Goal: Navigation & Orientation: Find specific page/section

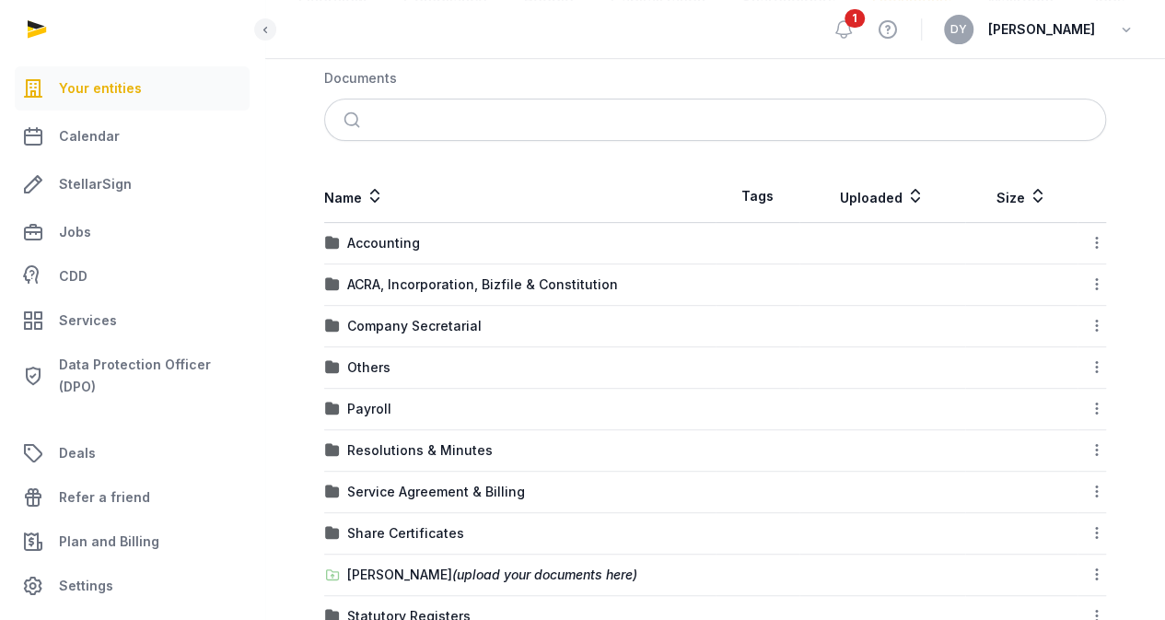
scroll to position [366, 0]
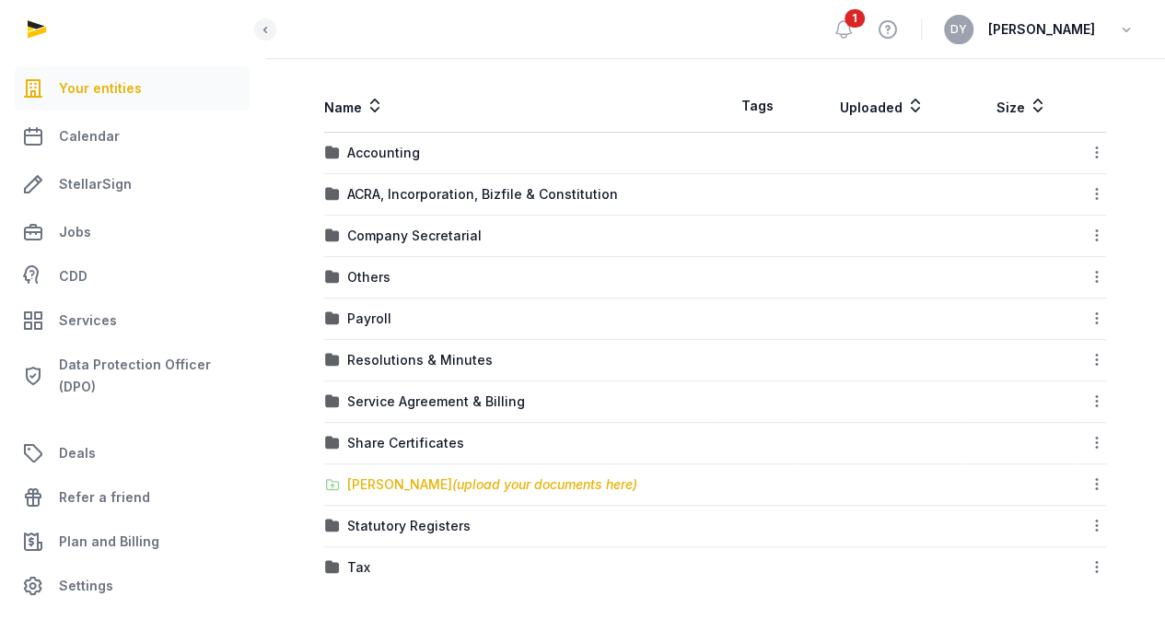
click at [520, 479] on span "(upload your documents here)" at bounding box center [544, 484] width 185 height 16
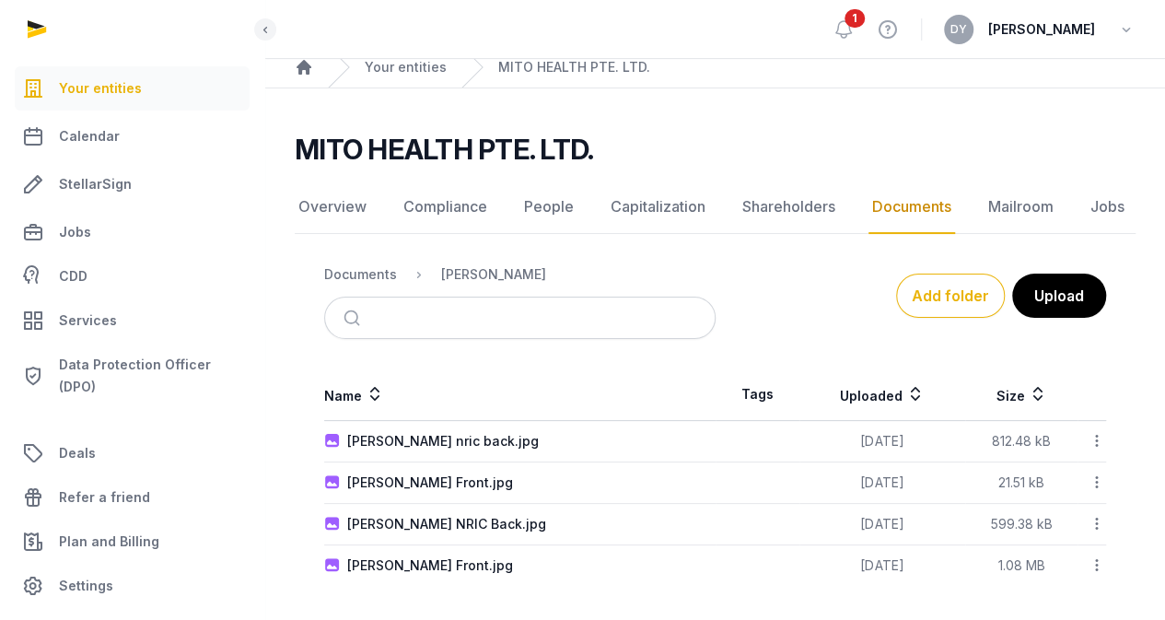
scroll to position [0, 0]
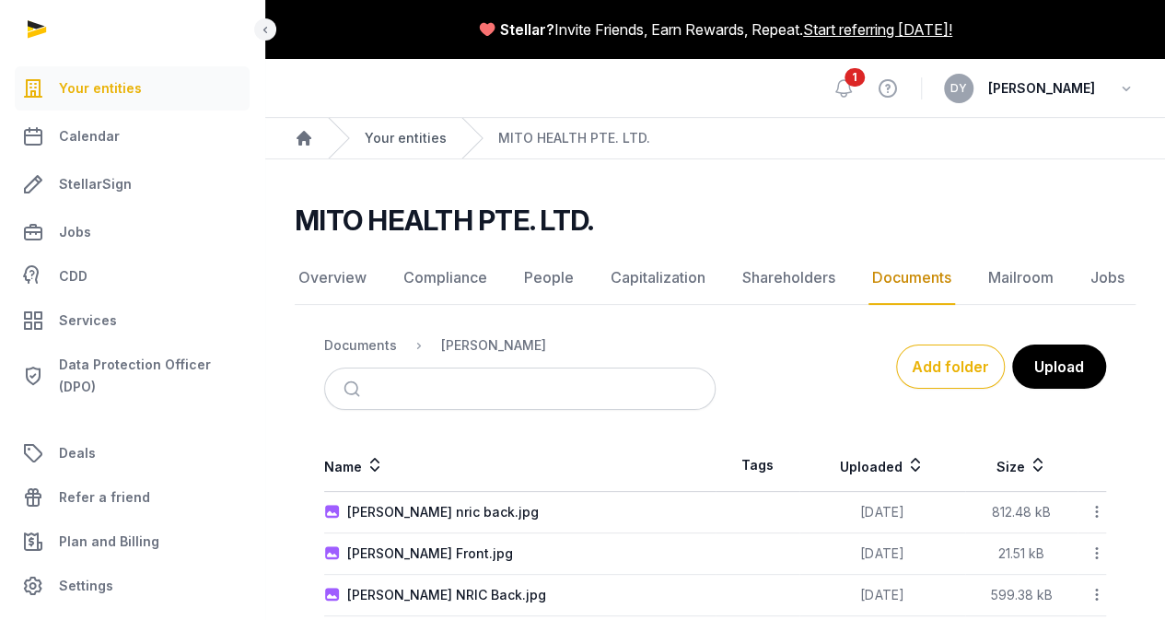
click at [396, 141] on link "Your entities" at bounding box center [406, 138] width 82 height 18
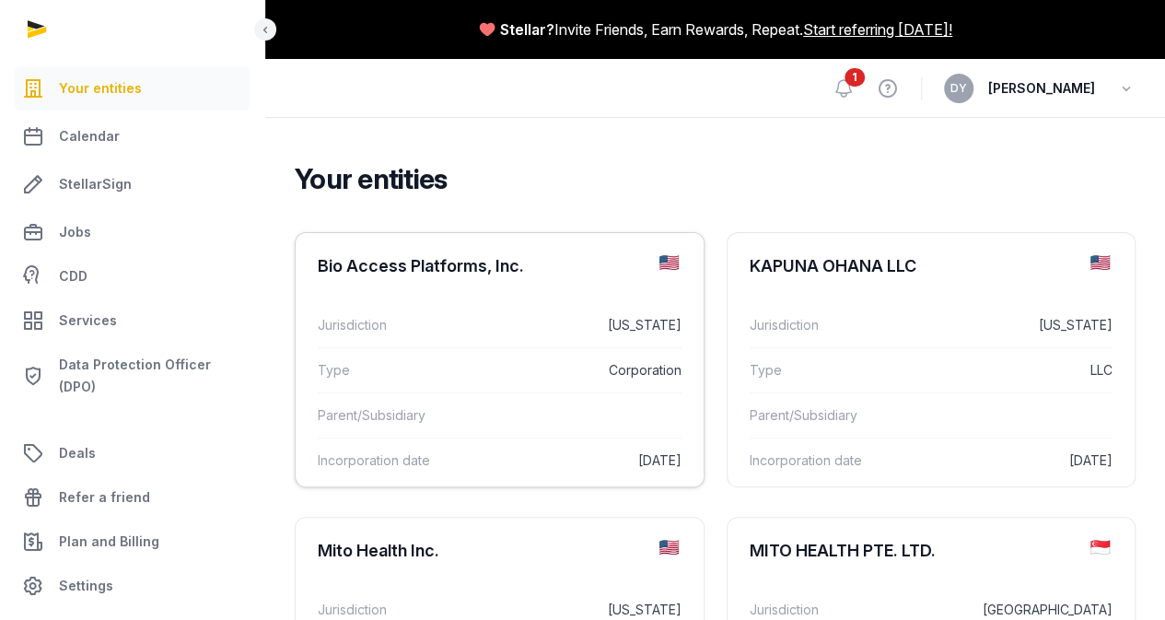
scroll to position [92, 0]
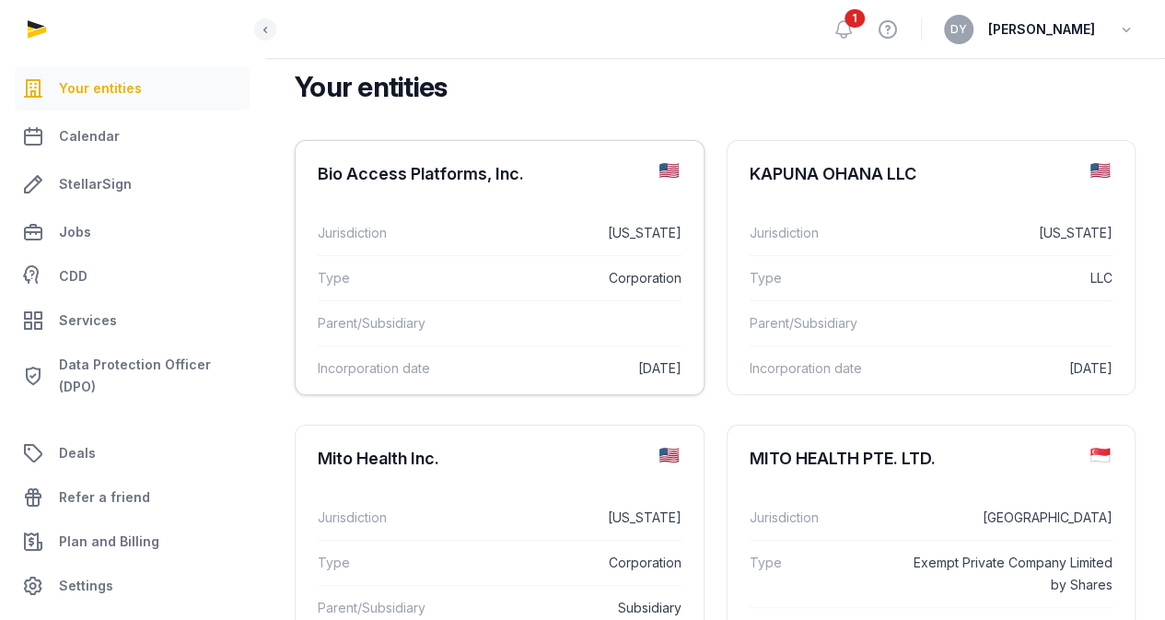
click at [445, 279] on div "Type Corporation" at bounding box center [500, 277] width 364 height 45
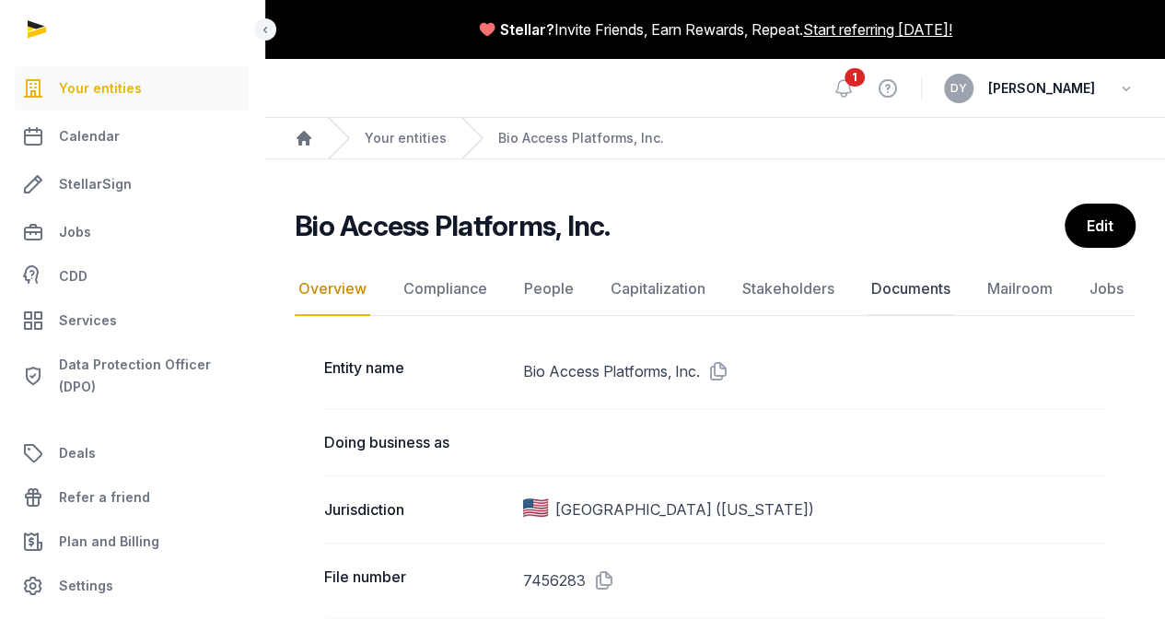
click at [908, 285] on link "Documents" at bounding box center [910, 288] width 87 height 53
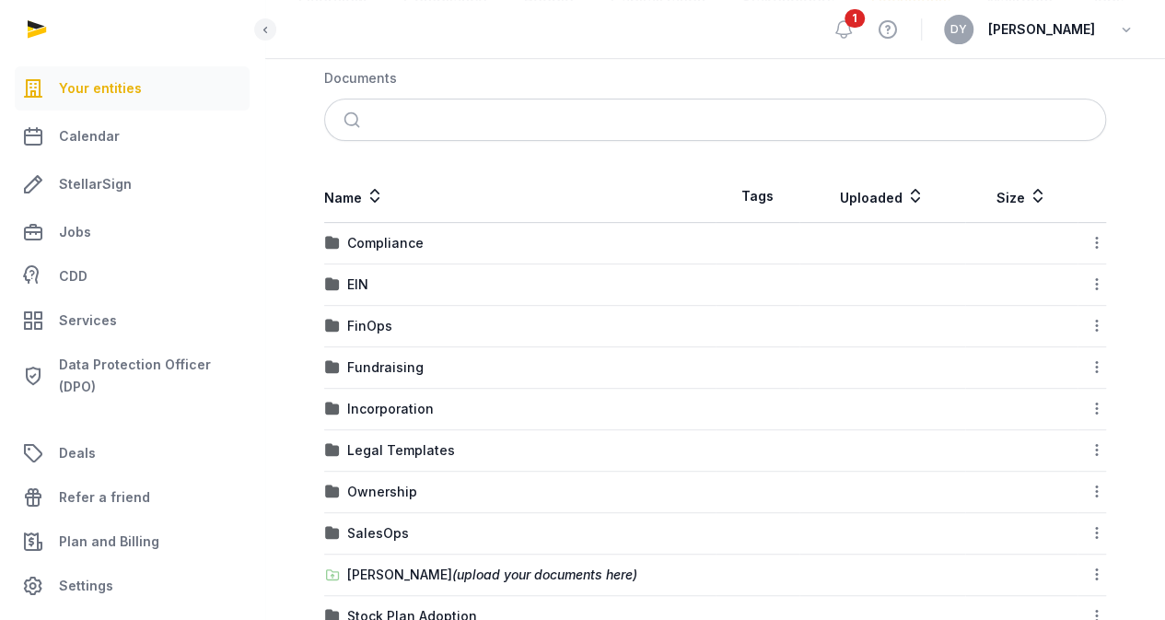
scroll to position [366, 0]
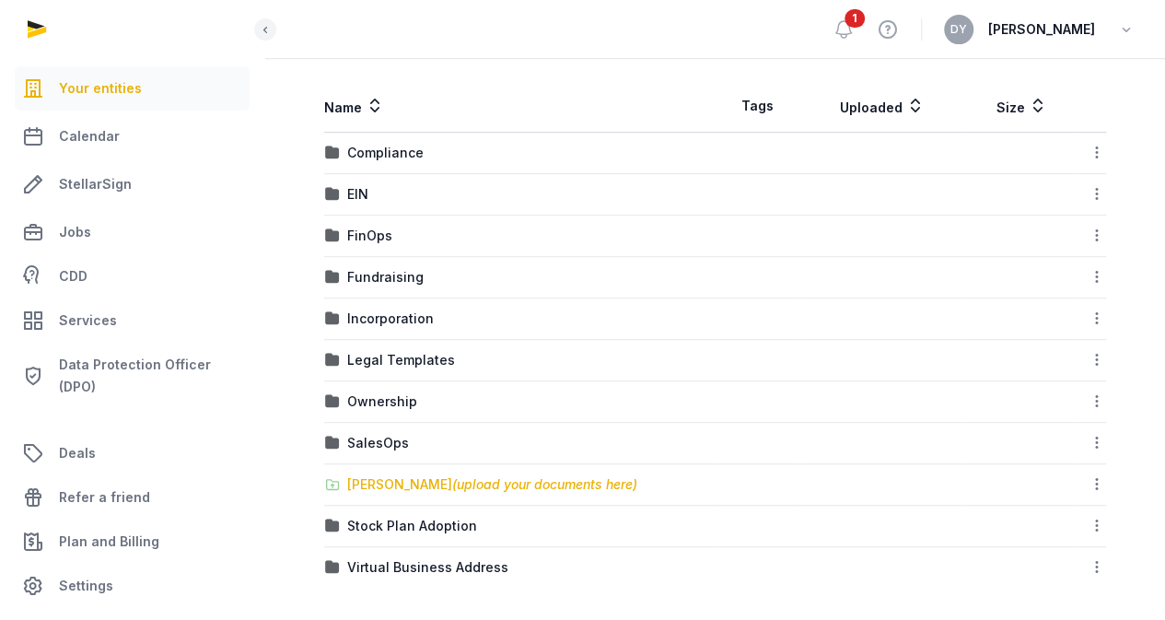
click at [482, 482] on span "(upload your documents here)" at bounding box center [544, 484] width 185 height 16
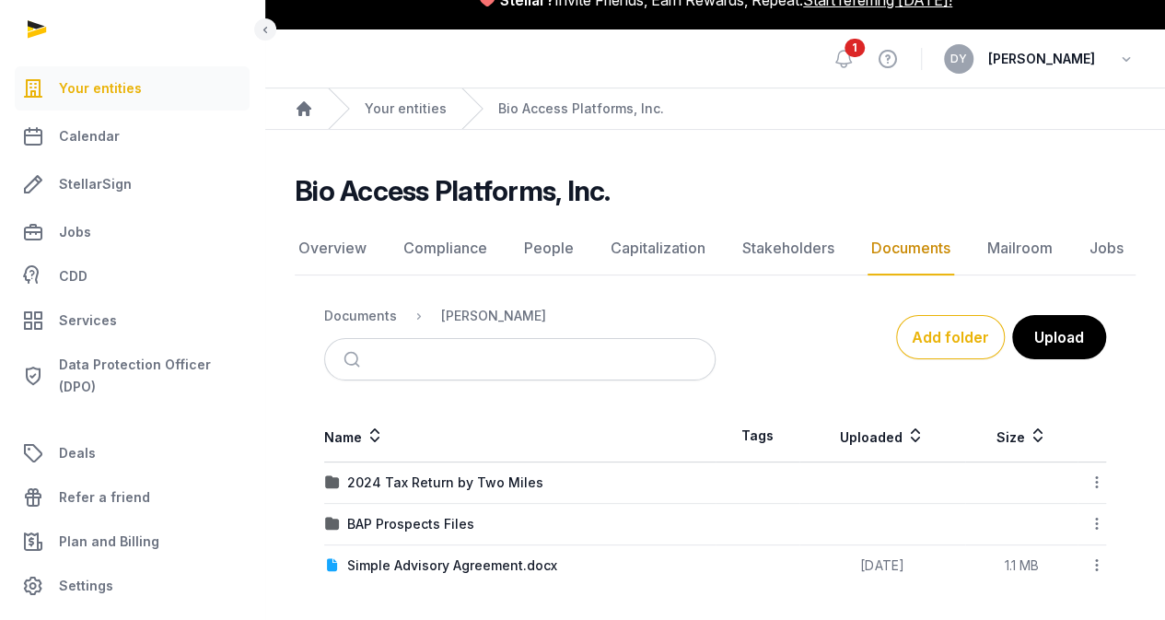
scroll to position [0, 0]
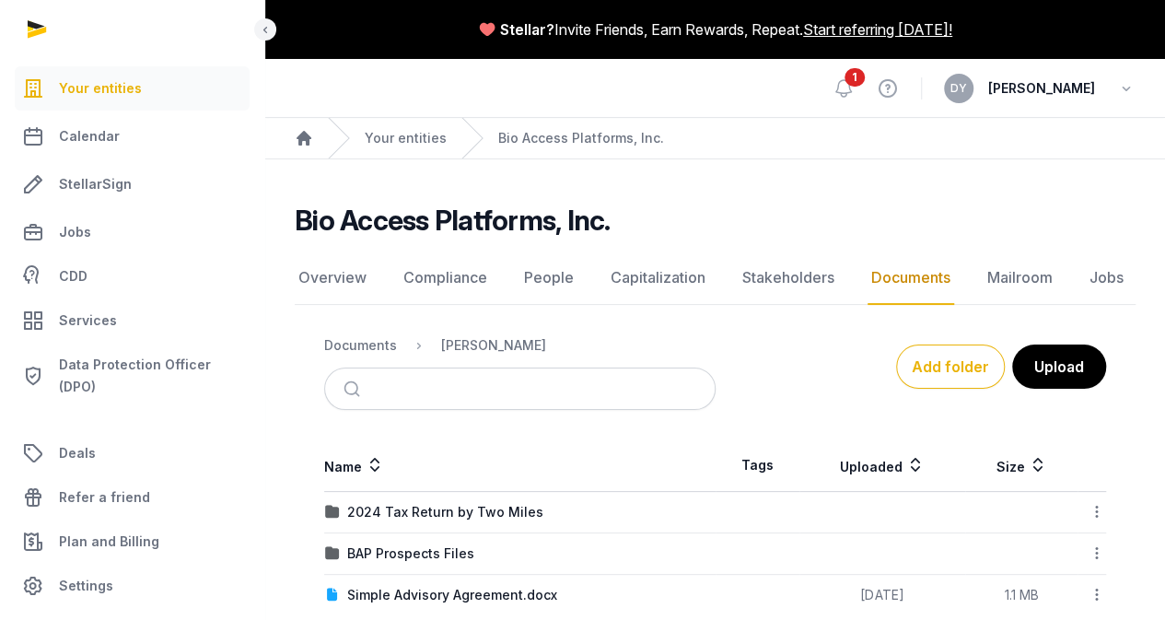
click at [878, 282] on link "Documents" at bounding box center [910, 277] width 87 height 53
click at [790, 281] on link "Stakeholders" at bounding box center [787, 277] width 99 height 53
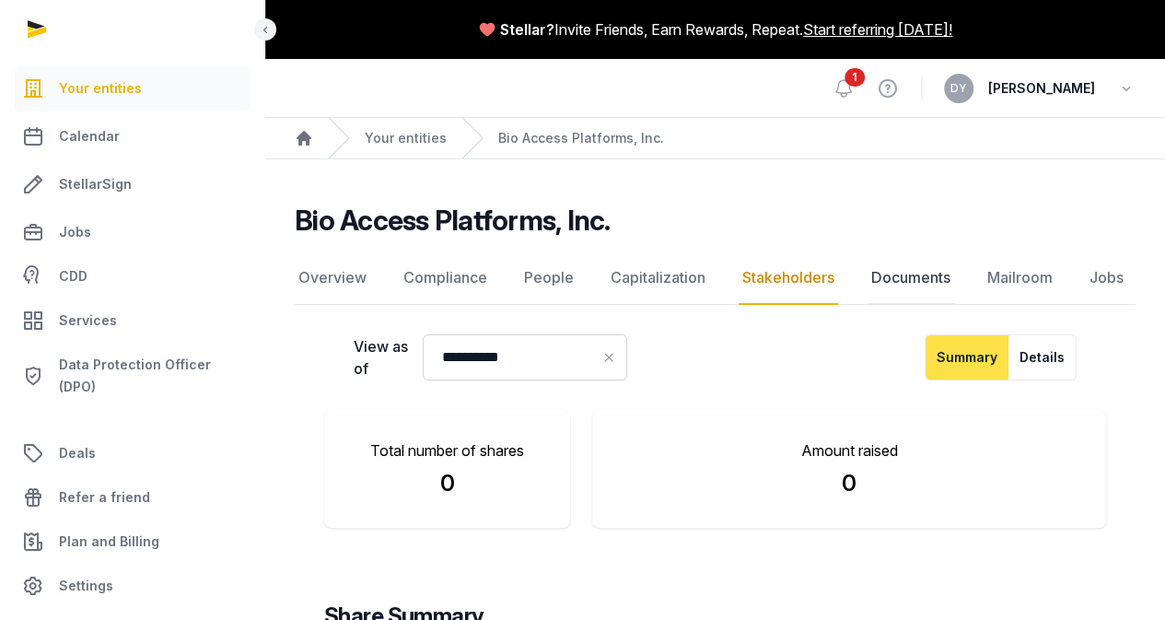
click at [884, 282] on link "Documents" at bounding box center [910, 277] width 87 height 53
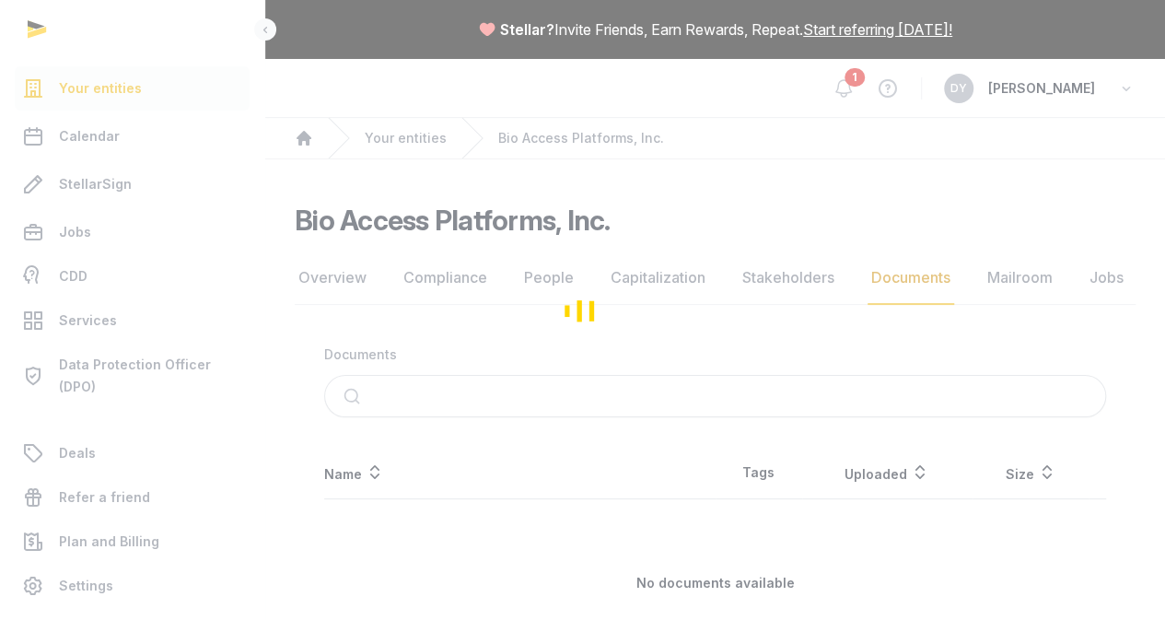
click at [1034, 281] on link "Mailroom" at bounding box center [1019, 277] width 73 height 53
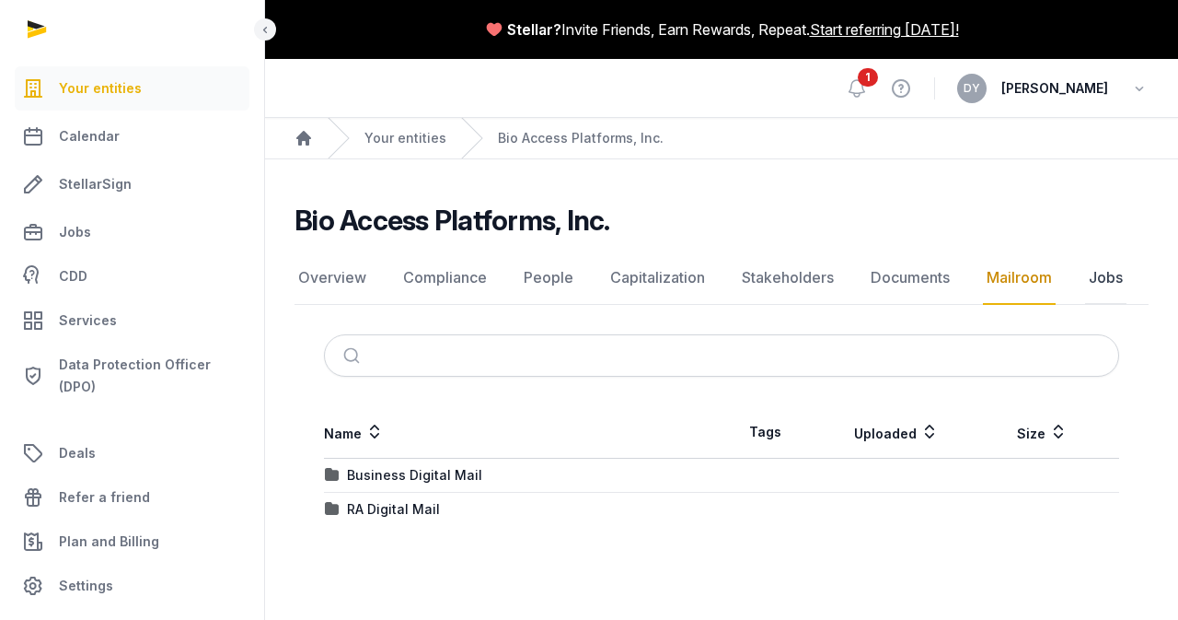
click at [1108, 280] on link "Jobs" at bounding box center [1105, 277] width 41 height 53
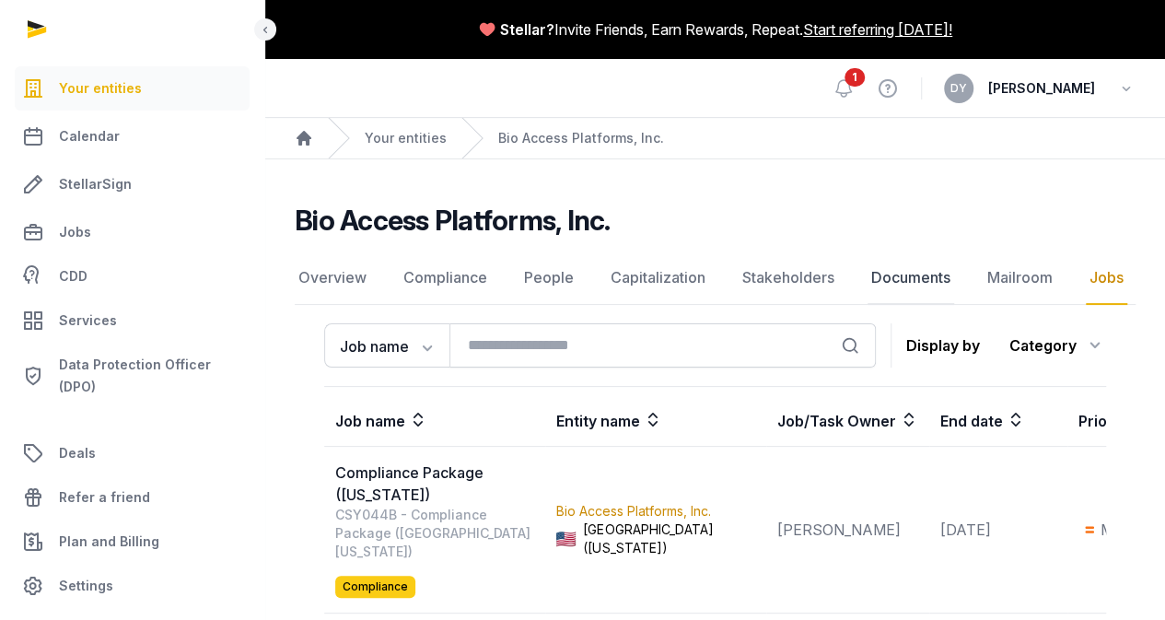
click at [887, 283] on link "Documents" at bounding box center [910, 277] width 87 height 53
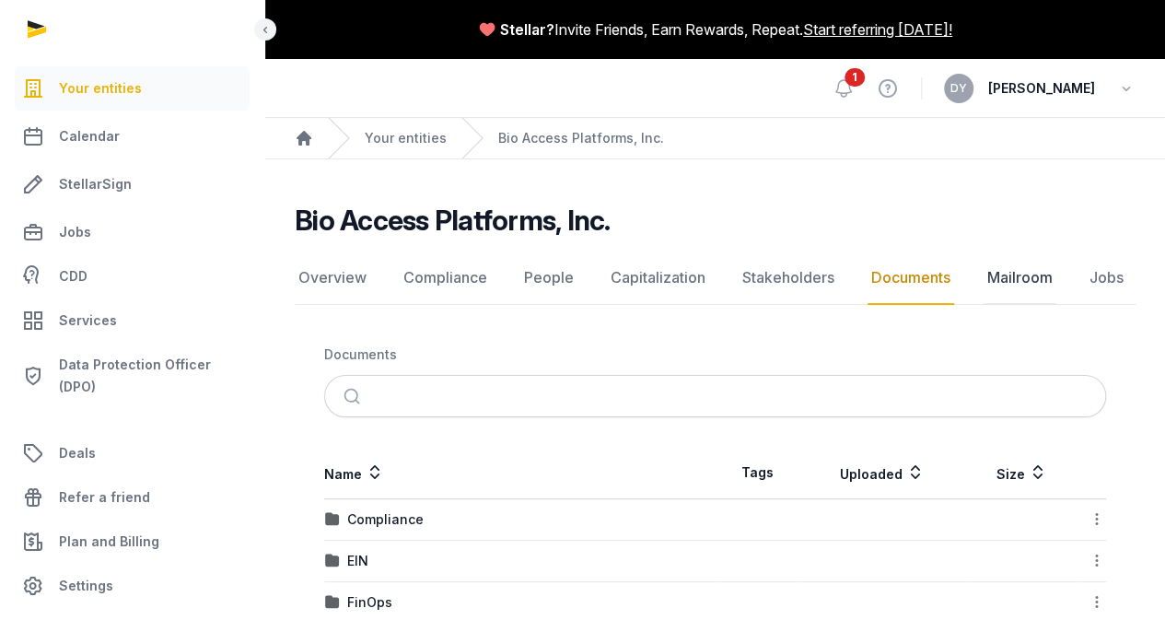
click at [1000, 283] on link "Mailroom" at bounding box center [1019, 277] width 73 height 53
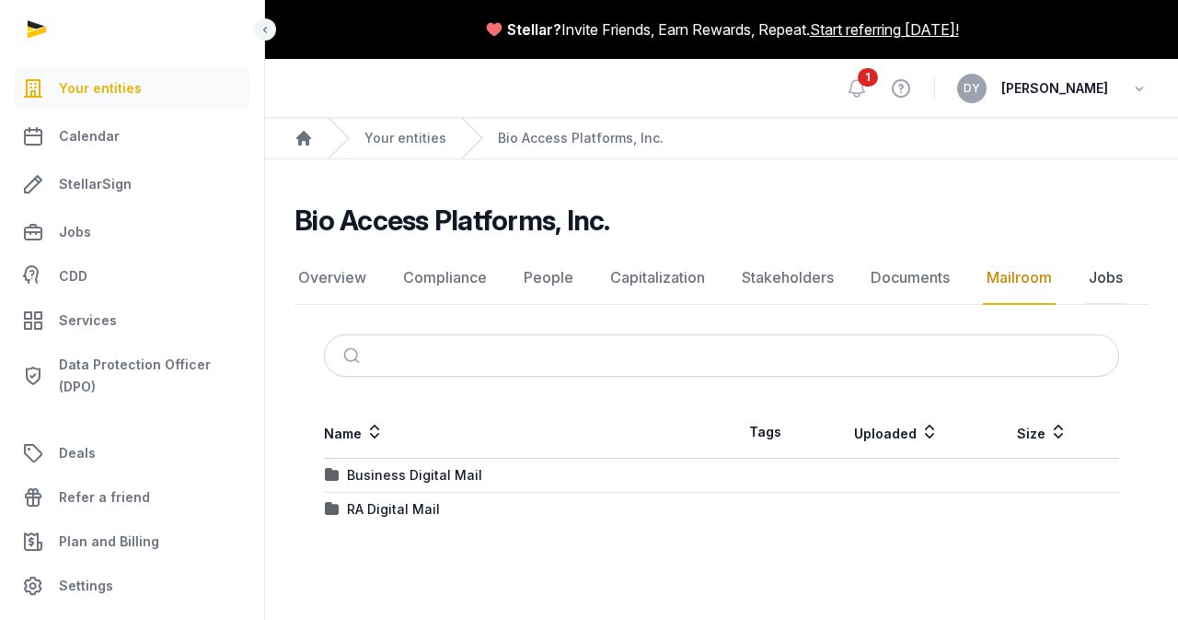
click at [1088, 283] on link "Jobs" at bounding box center [1105, 277] width 41 height 53
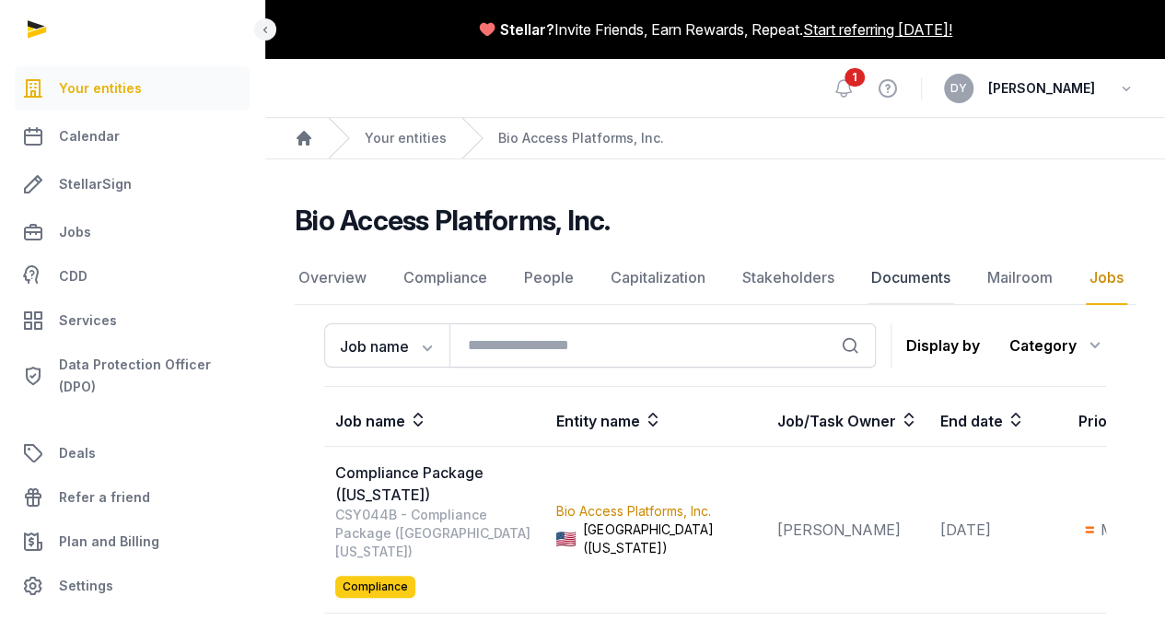
click at [884, 263] on link "Documents" at bounding box center [910, 277] width 87 height 53
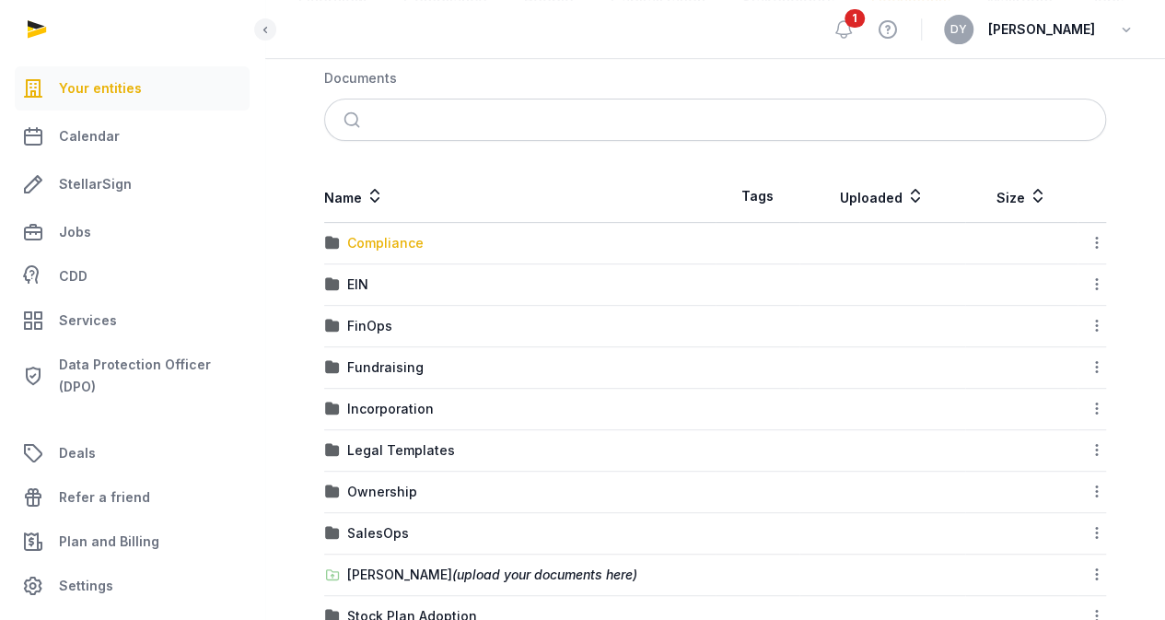
click at [402, 234] on div "Compliance" at bounding box center [385, 243] width 76 height 18
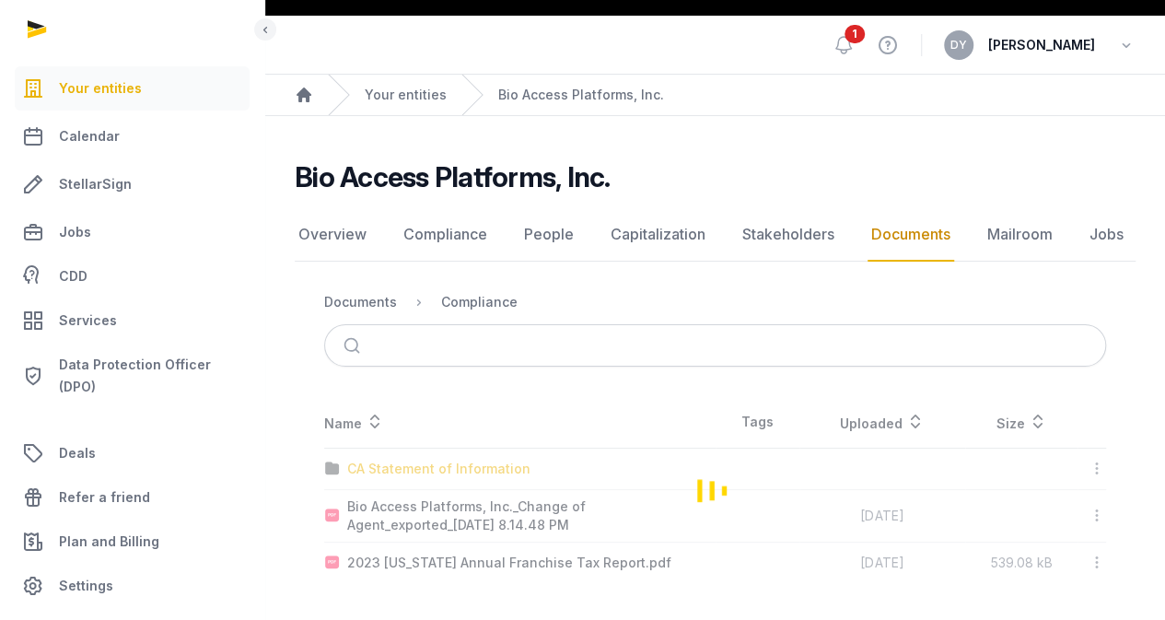
scroll to position [41, 0]
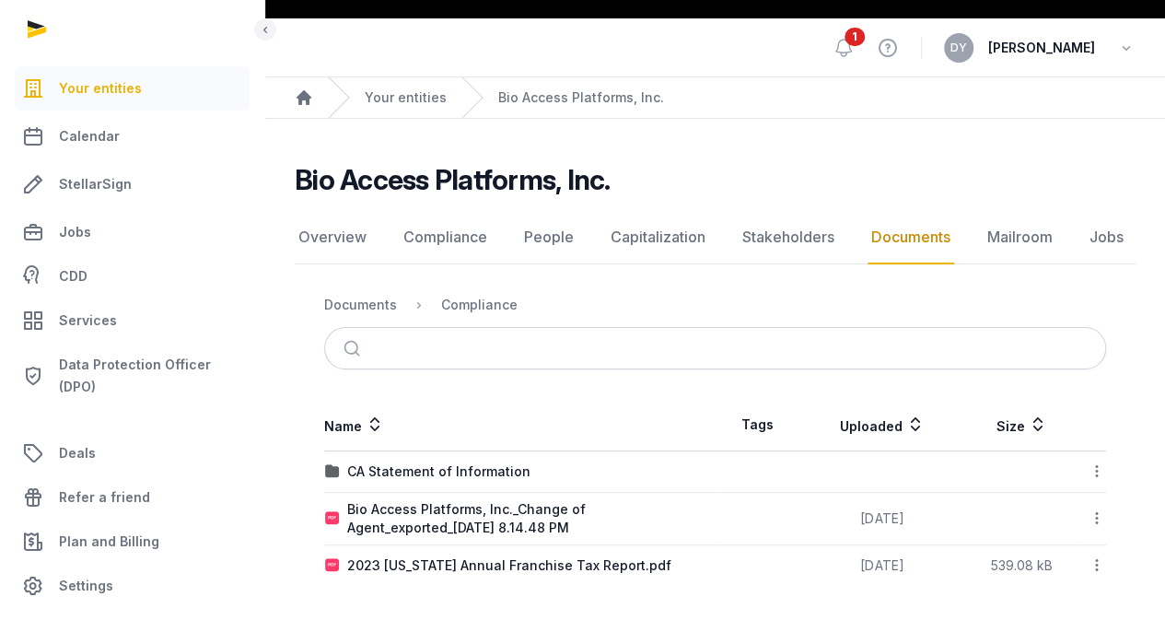
click at [878, 238] on link "Documents" at bounding box center [910, 237] width 87 height 53
